Goal: Find specific page/section: Find specific page/section

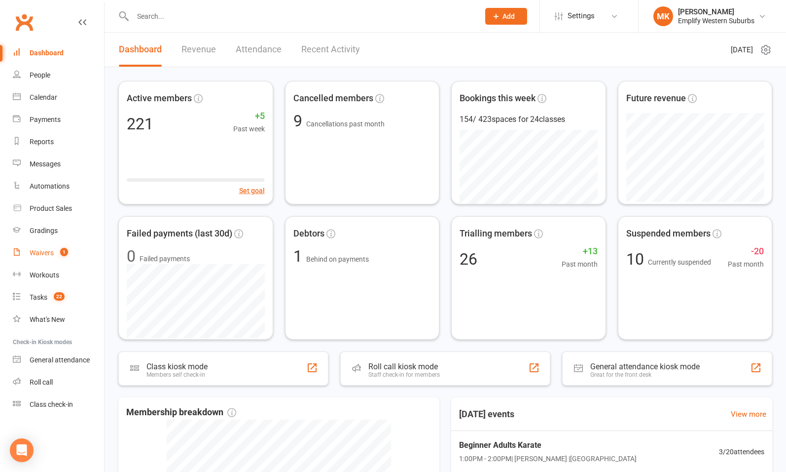
click at [57, 256] on count-badge "1" at bounding box center [61, 253] width 13 height 8
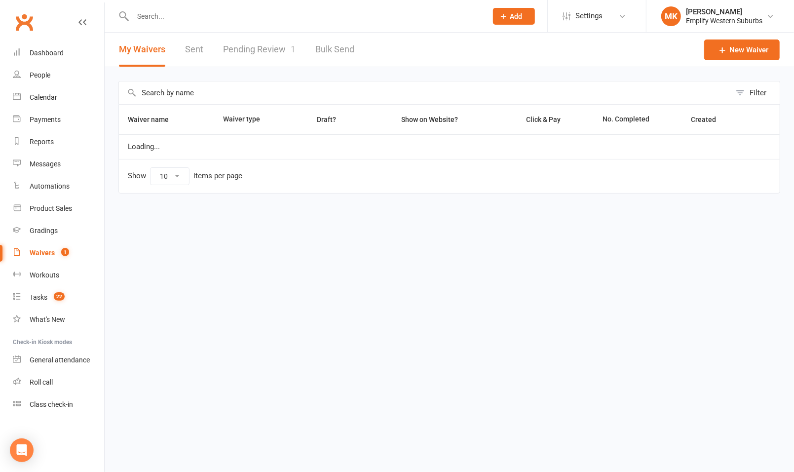
click at [278, 57] on link "Pending Review 1" at bounding box center [259, 50] width 73 height 34
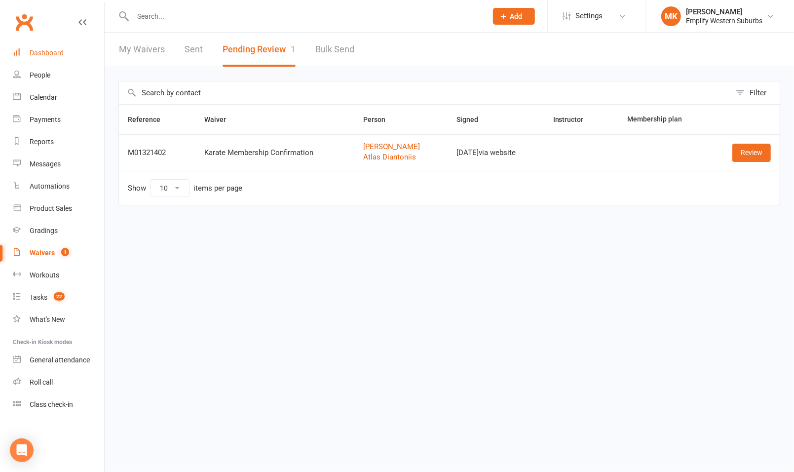
click at [60, 51] on div "Dashboard" at bounding box center [47, 53] width 34 height 8
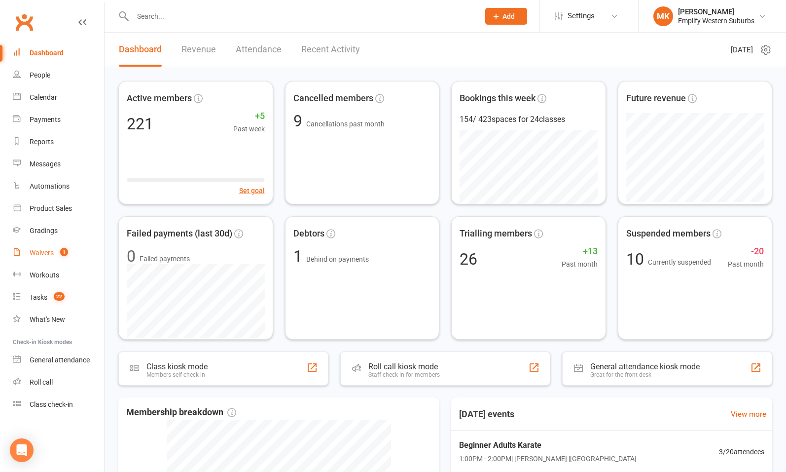
click at [38, 255] on div "Waivers" at bounding box center [42, 253] width 24 height 8
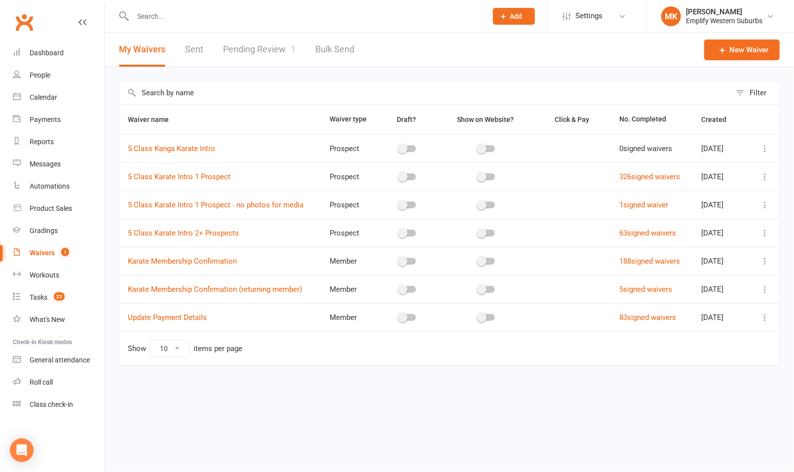
click at [269, 53] on link "Pending Review 1" at bounding box center [259, 50] width 73 height 34
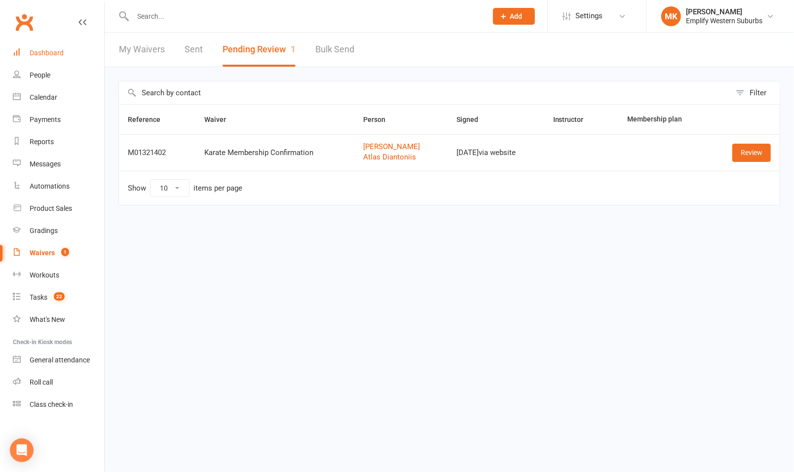
click at [49, 55] on div "Dashboard" at bounding box center [47, 53] width 34 height 8
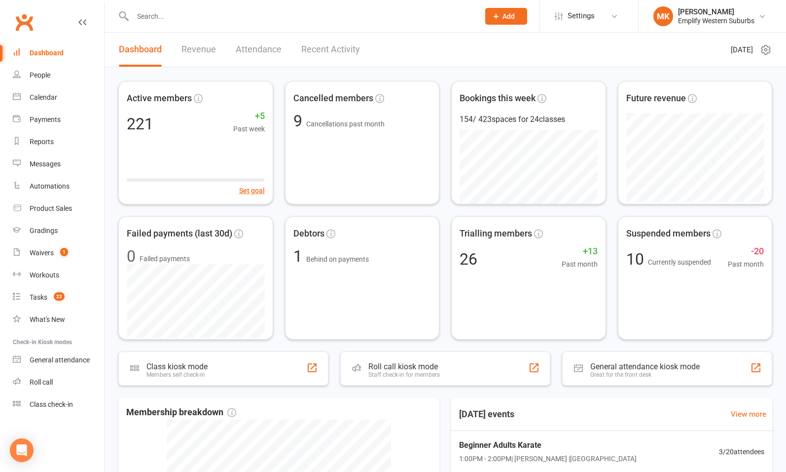
click at [239, 17] on input "text" at bounding box center [301, 16] width 343 height 14
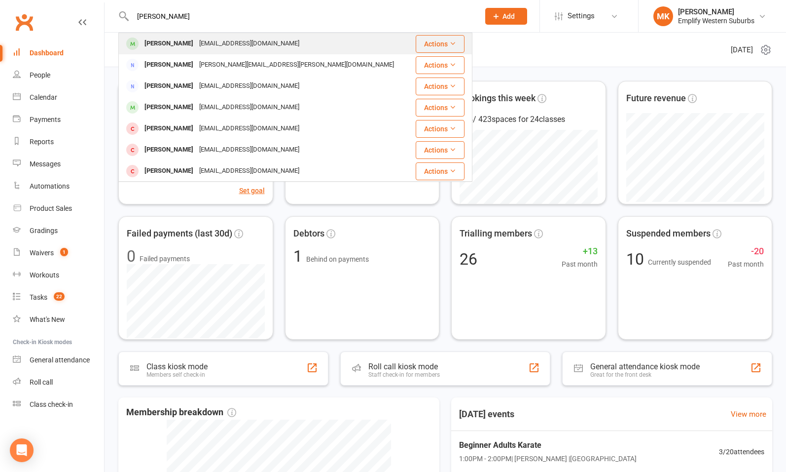
type input "[PERSON_NAME]"
click at [186, 44] on div "[PERSON_NAME]" at bounding box center [169, 44] width 55 height 14
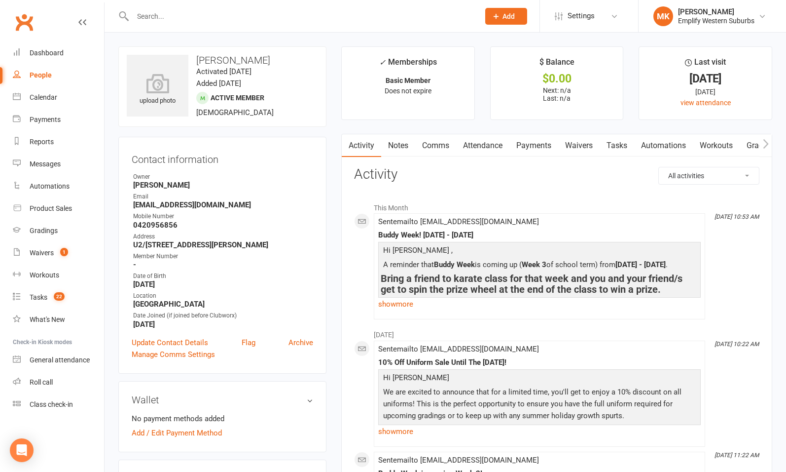
click at [203, 22] on input "text" at bounding box center [301, 16] width 343 height 14
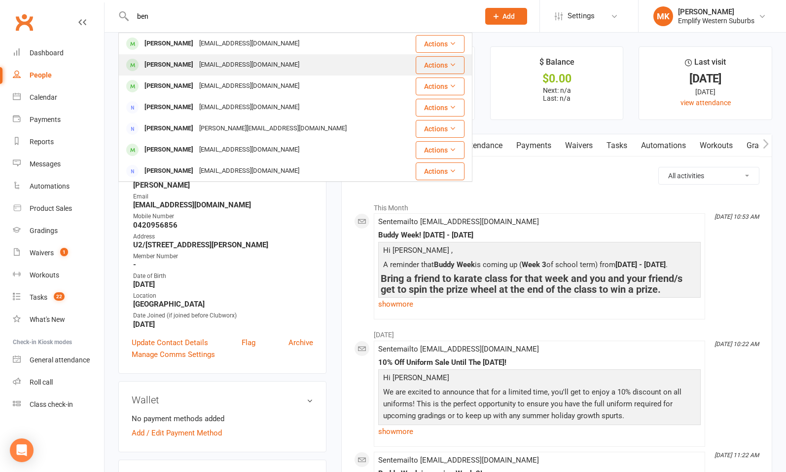
type input "ben"
click at [196, 68] on div "[EMAIL_ADDRESS][DOMAIN_NAME]" at bounding box center [249, 65] width 106 height 14
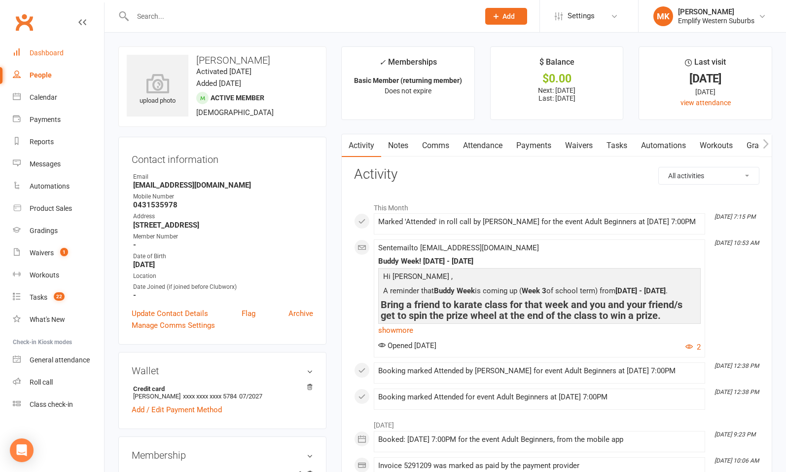
click at [50, 59] on link "Dashboard" at bounding box center [58, 53] width 91 height 22
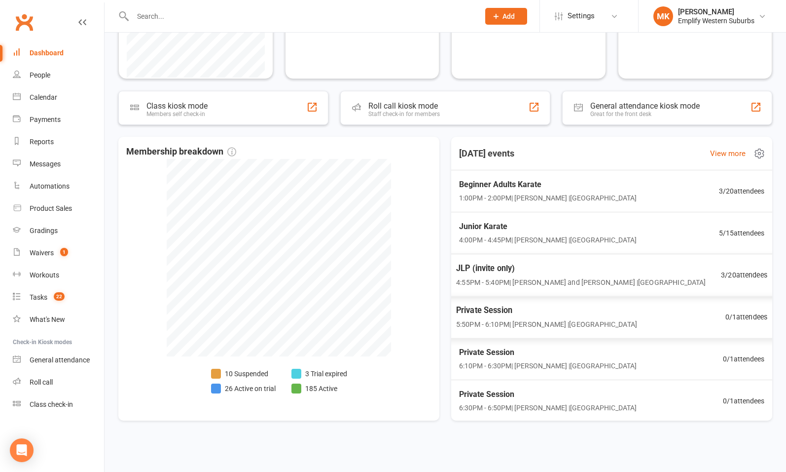
click at [632, 275] on div "JLP (invite only) 4:55PM - 5:40PM | [PERSON_NAME] and [PERSON_NAME] | [GEOGRAPH…" at bounding box center [581, 274] width 250 height 26
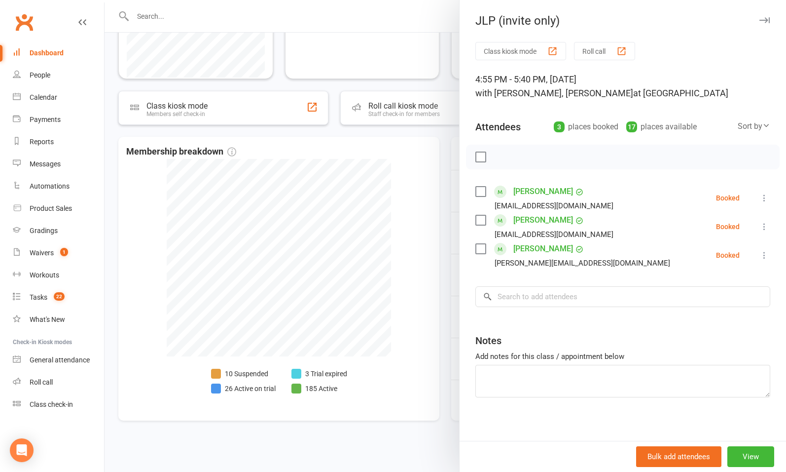
click at [429, 310] on div at bounding box center [446, 236] width 682 height 472
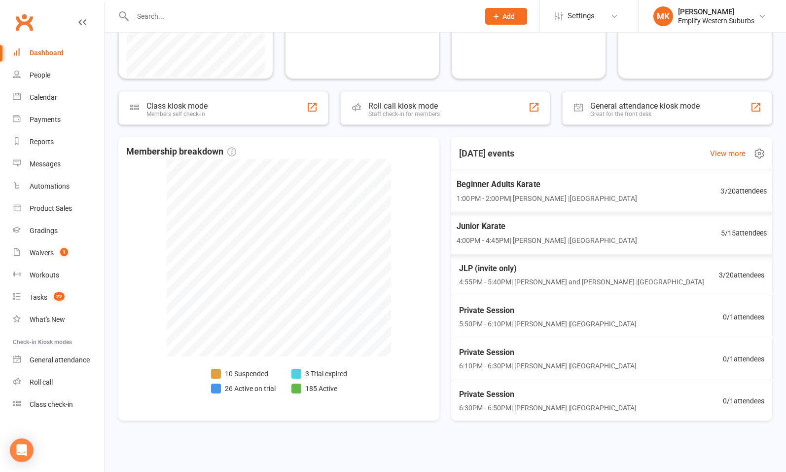
click at [608, 206] on div "Beginner Adults Karate 1:00PM - 2:00PM | [PERSON_NAME] | [GEOGRAPHIC_DATA] 3 / …" at bounding box center [612, 191] width 334 height 42
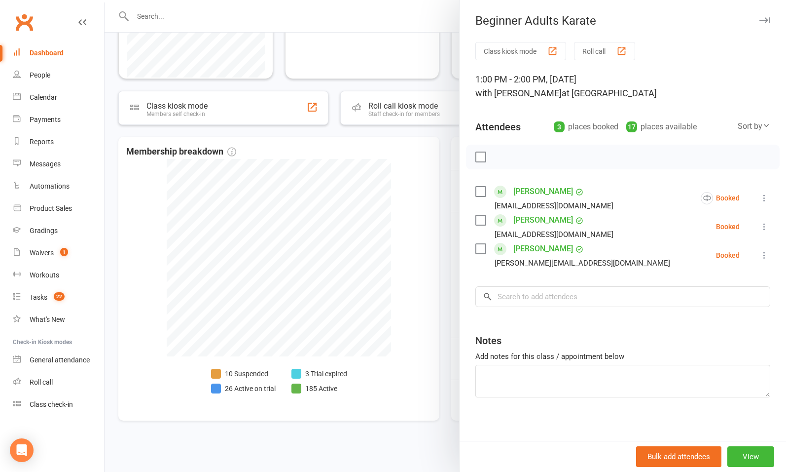
click at [401, 331] on div at bounding box center [446, 236] width 682 height 472
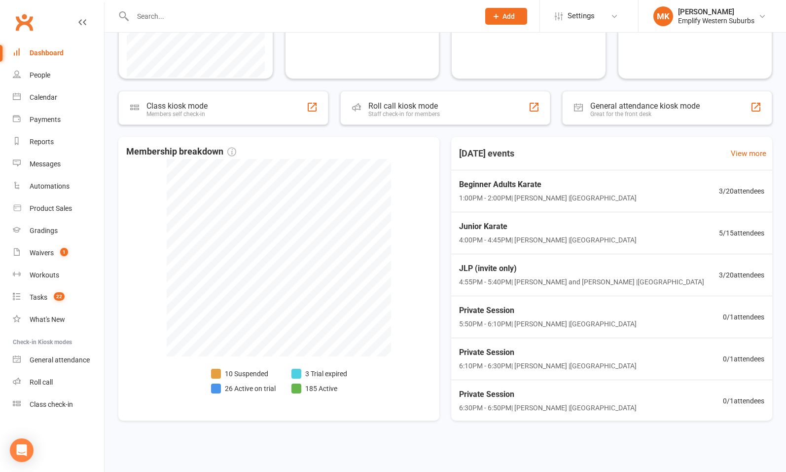
click at [173, 10] on input "text" at bounding box center [301, 16] width 343 height 14
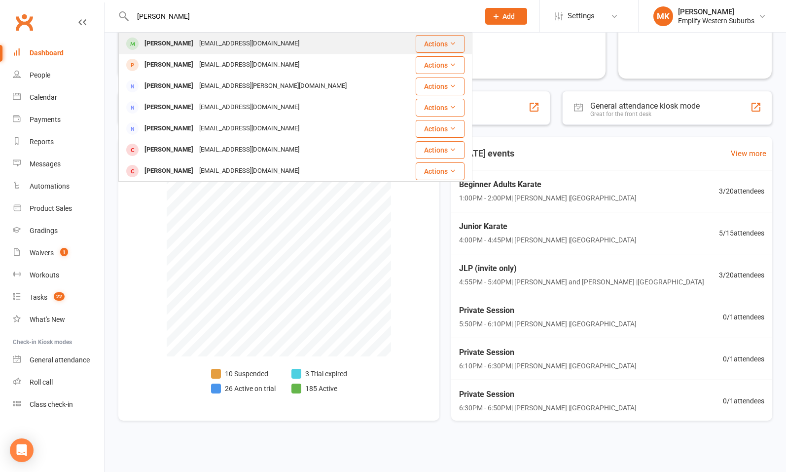
type input "[PERSON_NAME]"
click at [189, 41] on div "[PERSON_NAME]" at bounding box center [169, 44] width 55 height 14
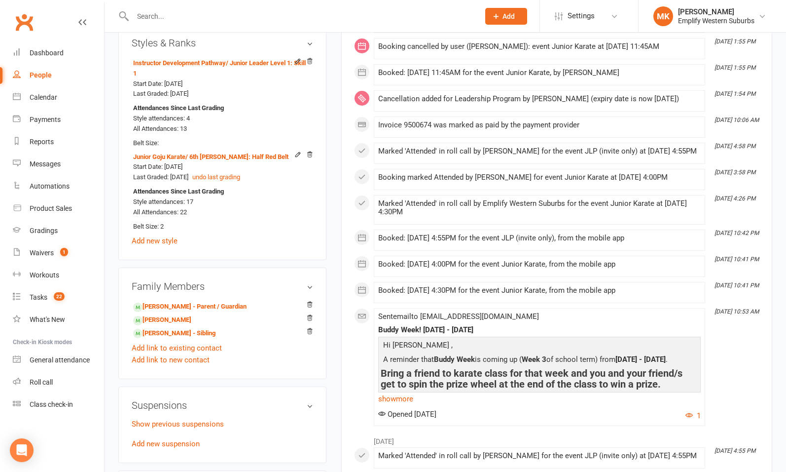
scroll to position [646, 0]
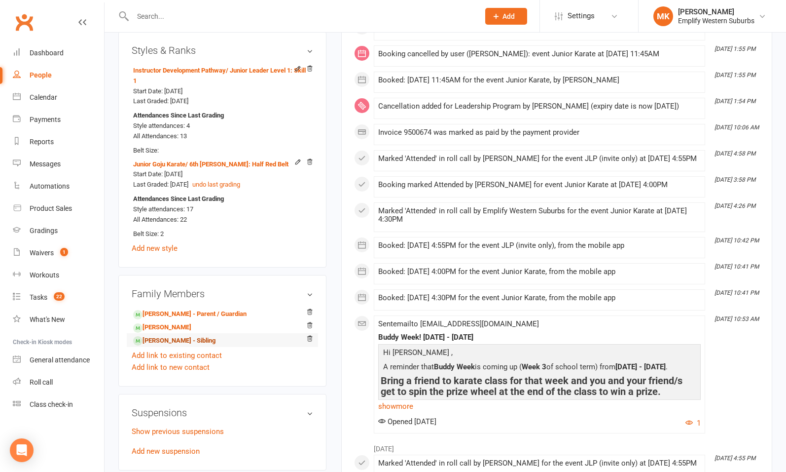
click at [164, 340] on link "[PERSON_NAME] - Sibling" at bounding box center [174, 340] width 82 height 10
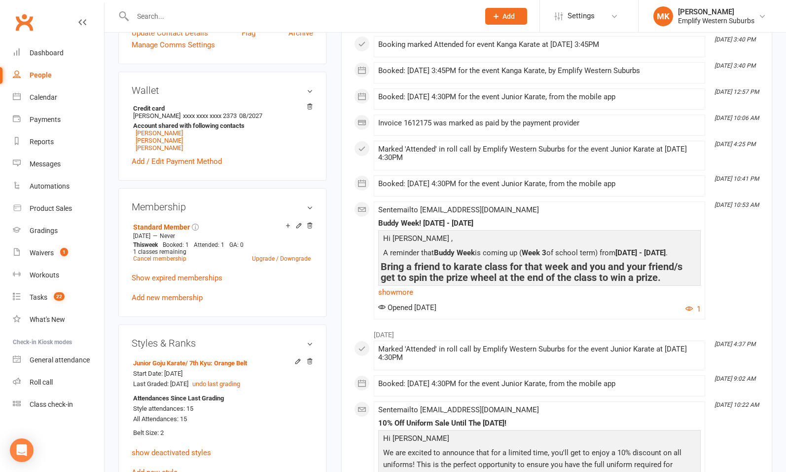
scroll to position [355, 0]
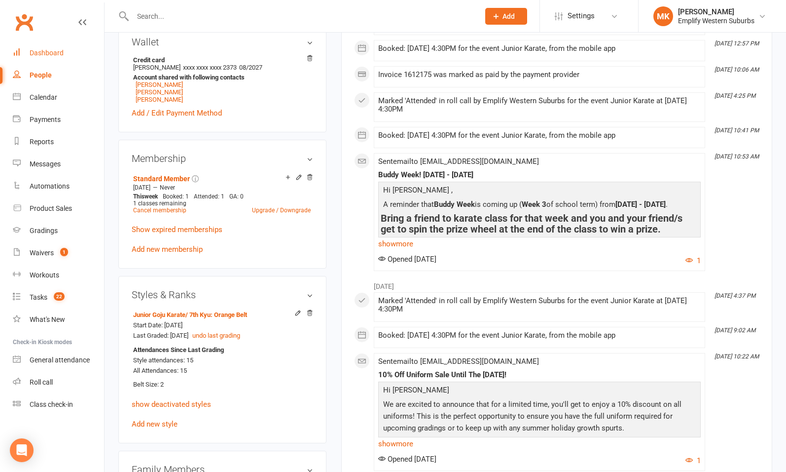
click at [47, 54] on div "Dashboard" at bounding box center [47, 53] width 34 height 8
